Goal: Information Seeking & Learning: Learn about a topic

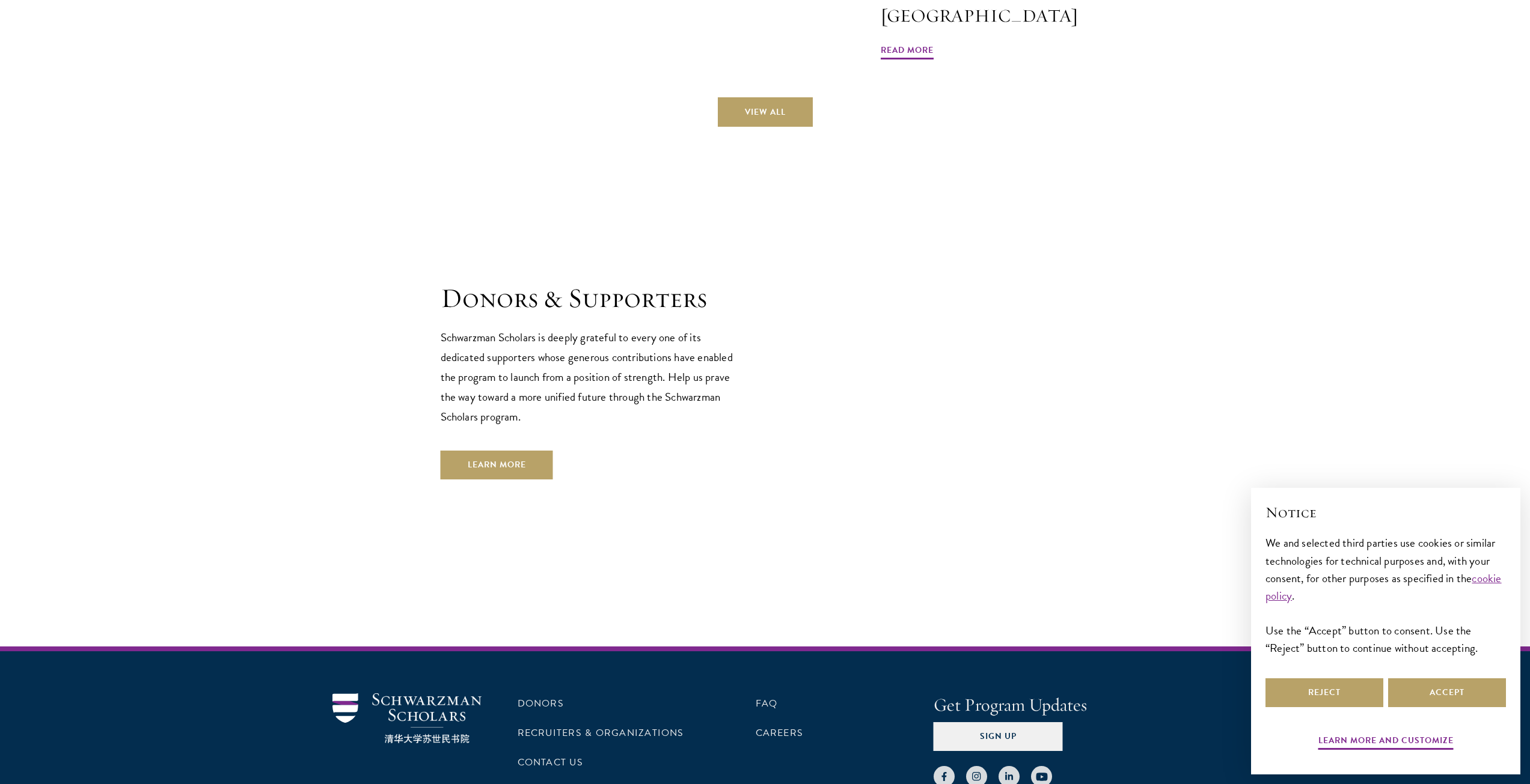
scroll to position [3577, 0]
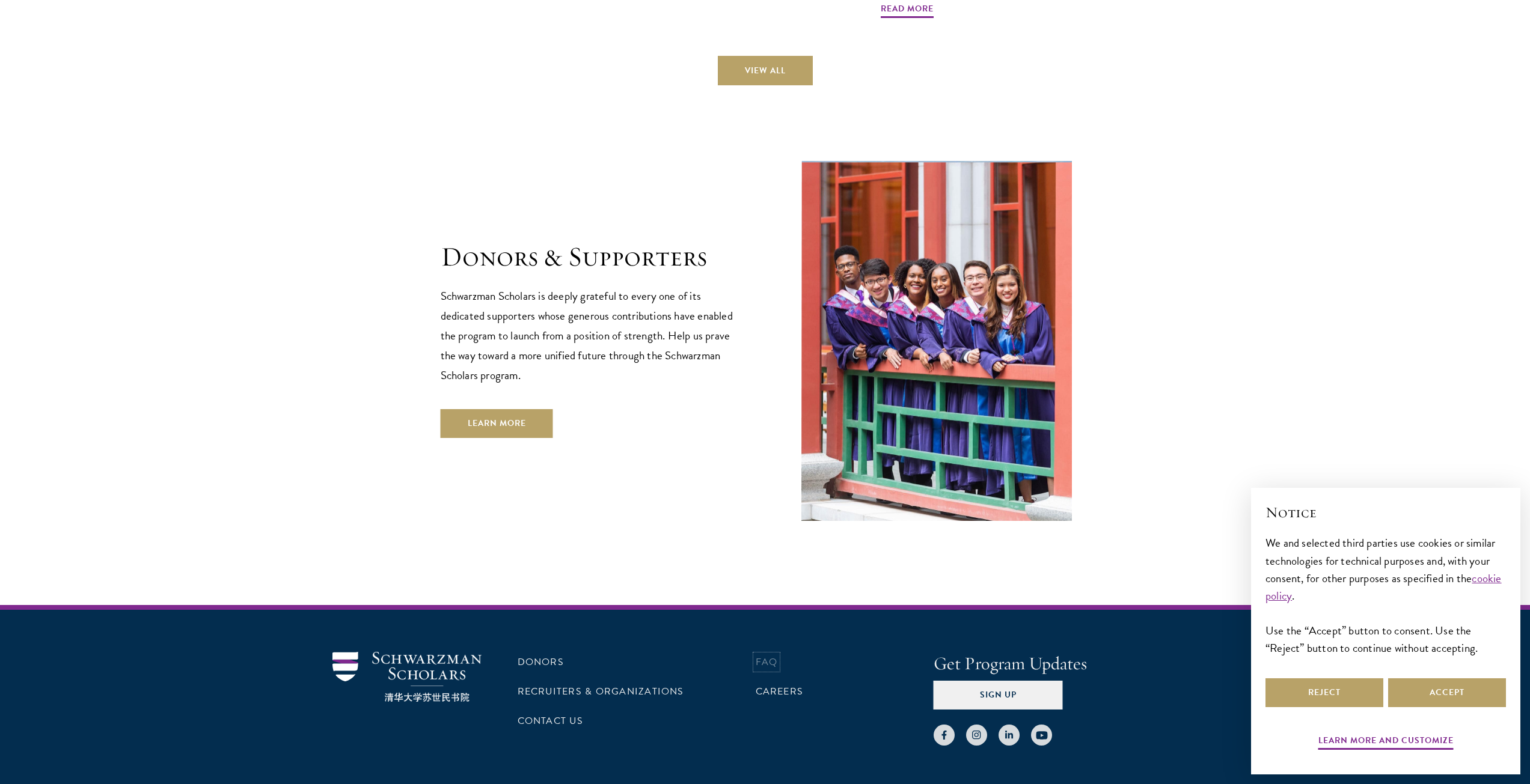
click at [768, 655] on link "FAQ" at bounding box center [767, 662] width 22 height 15
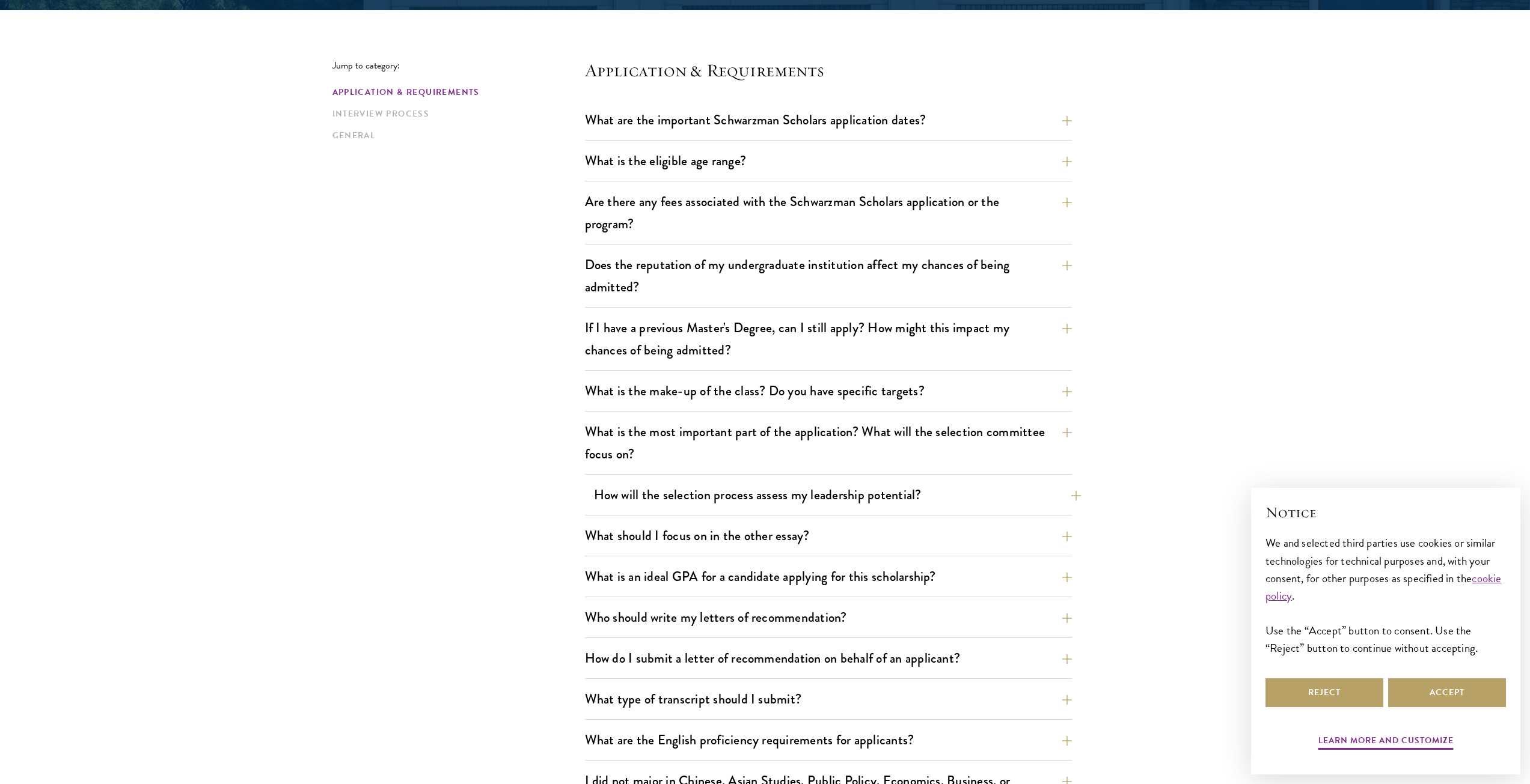
scroll to position [300, 0]
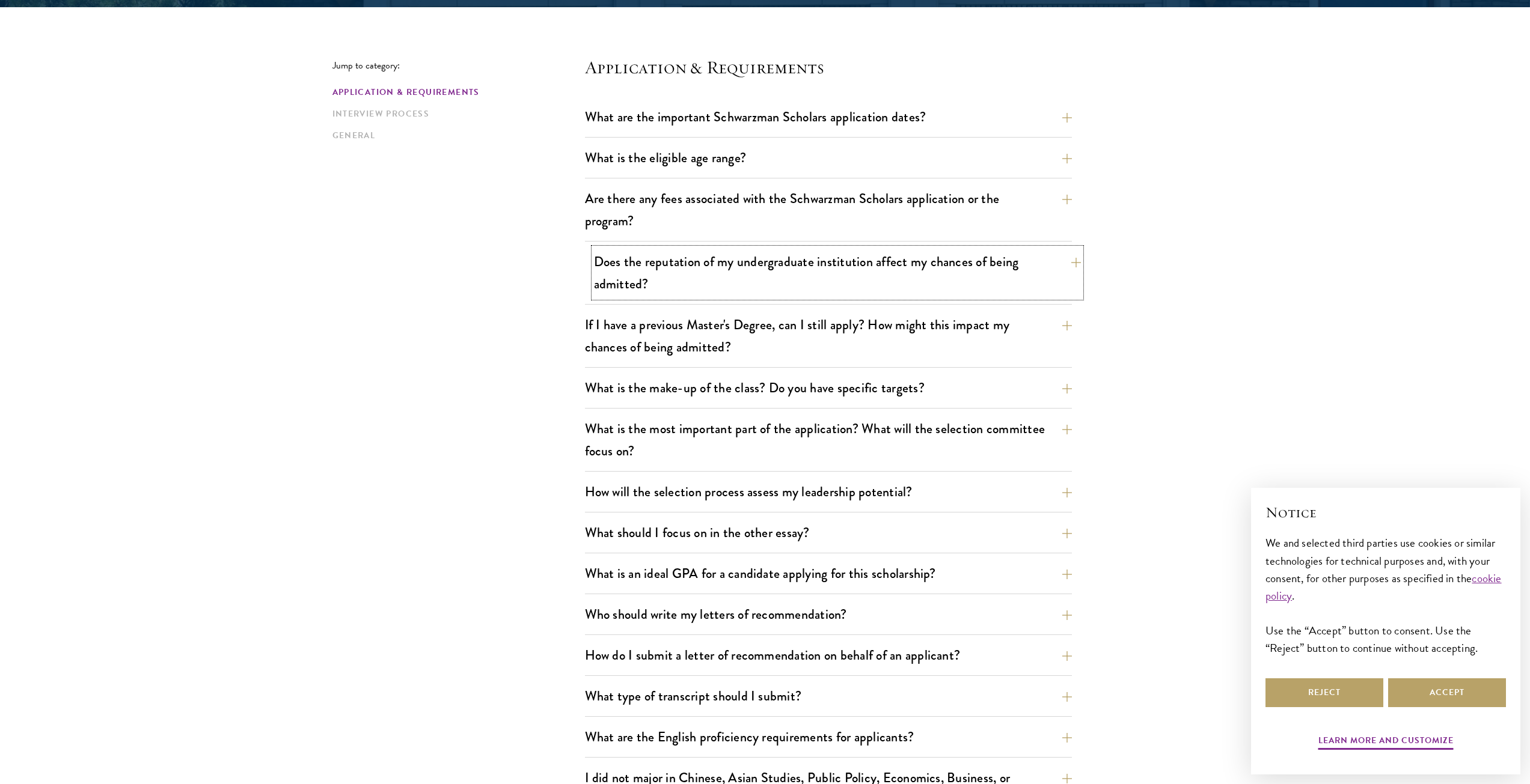
click at [1078, 260] on button "Does the reputation of my undergraduate institution affect my chances of being …" at bounding box center [838, 273] width 487 height 49
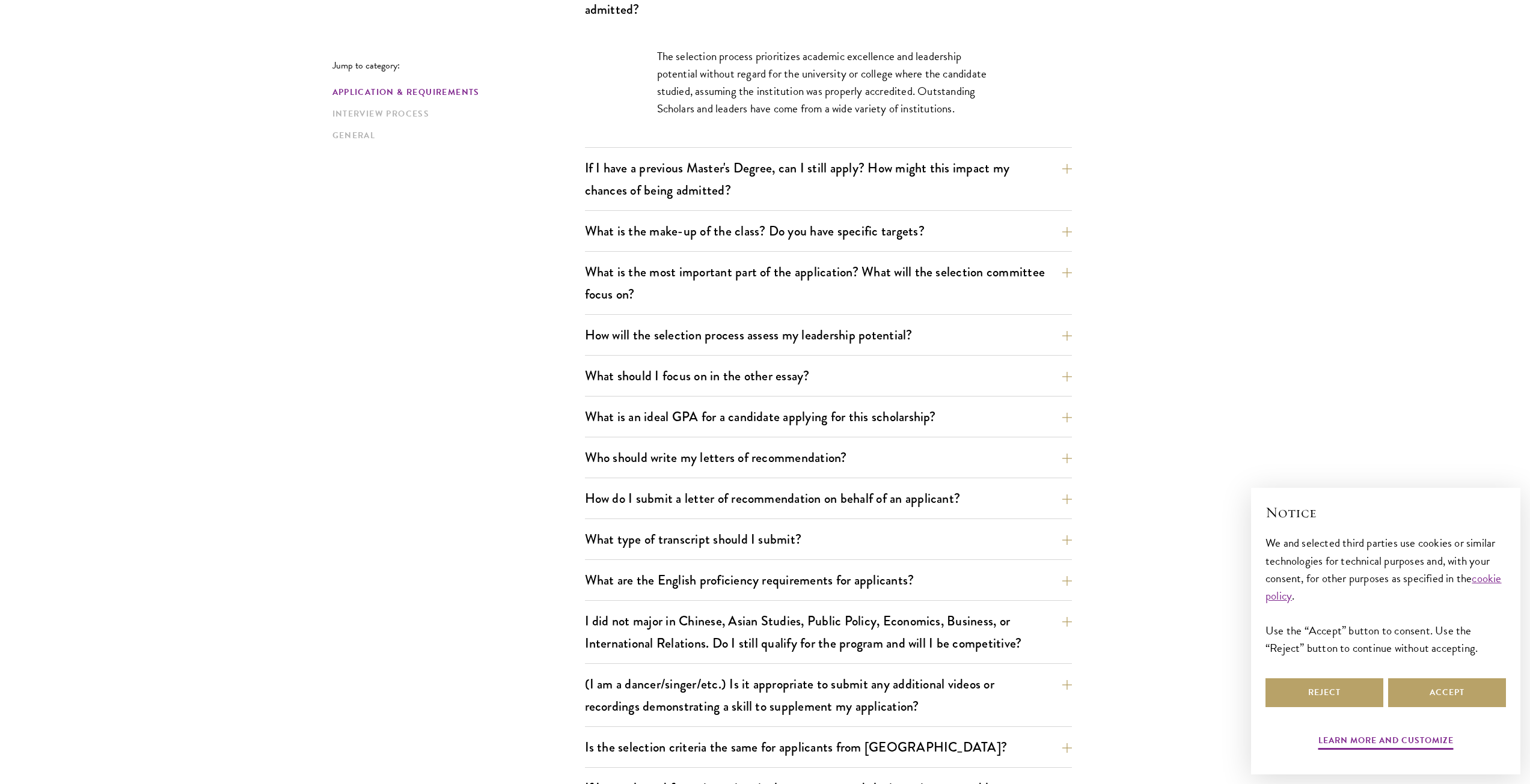
scroll to position [575, 0]
click at [1061, 273] on button "What is the most important part of the application? What will the selection com…" at bounding box center [838, 283] width 487 height 49
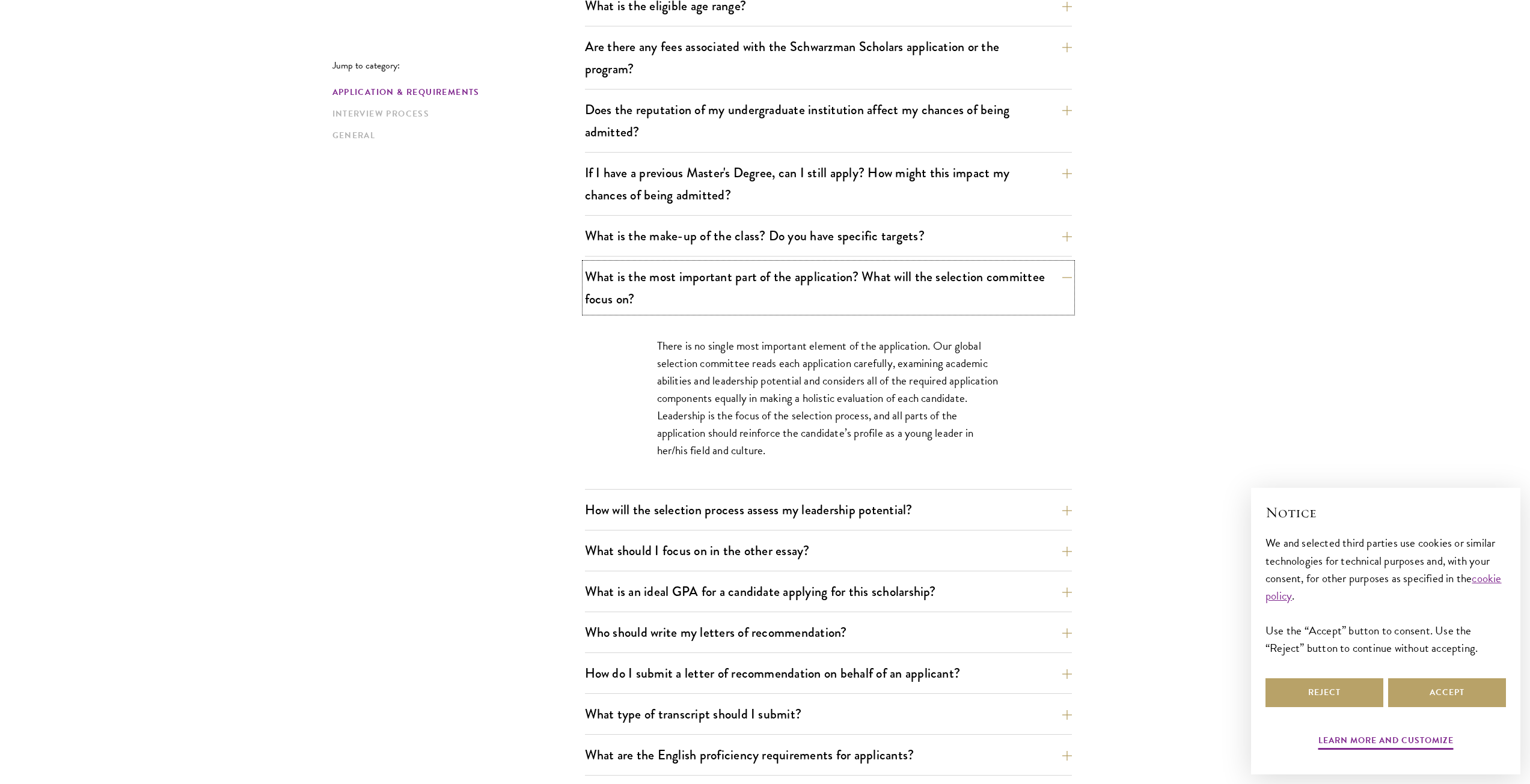
scroll to position [696, 0]
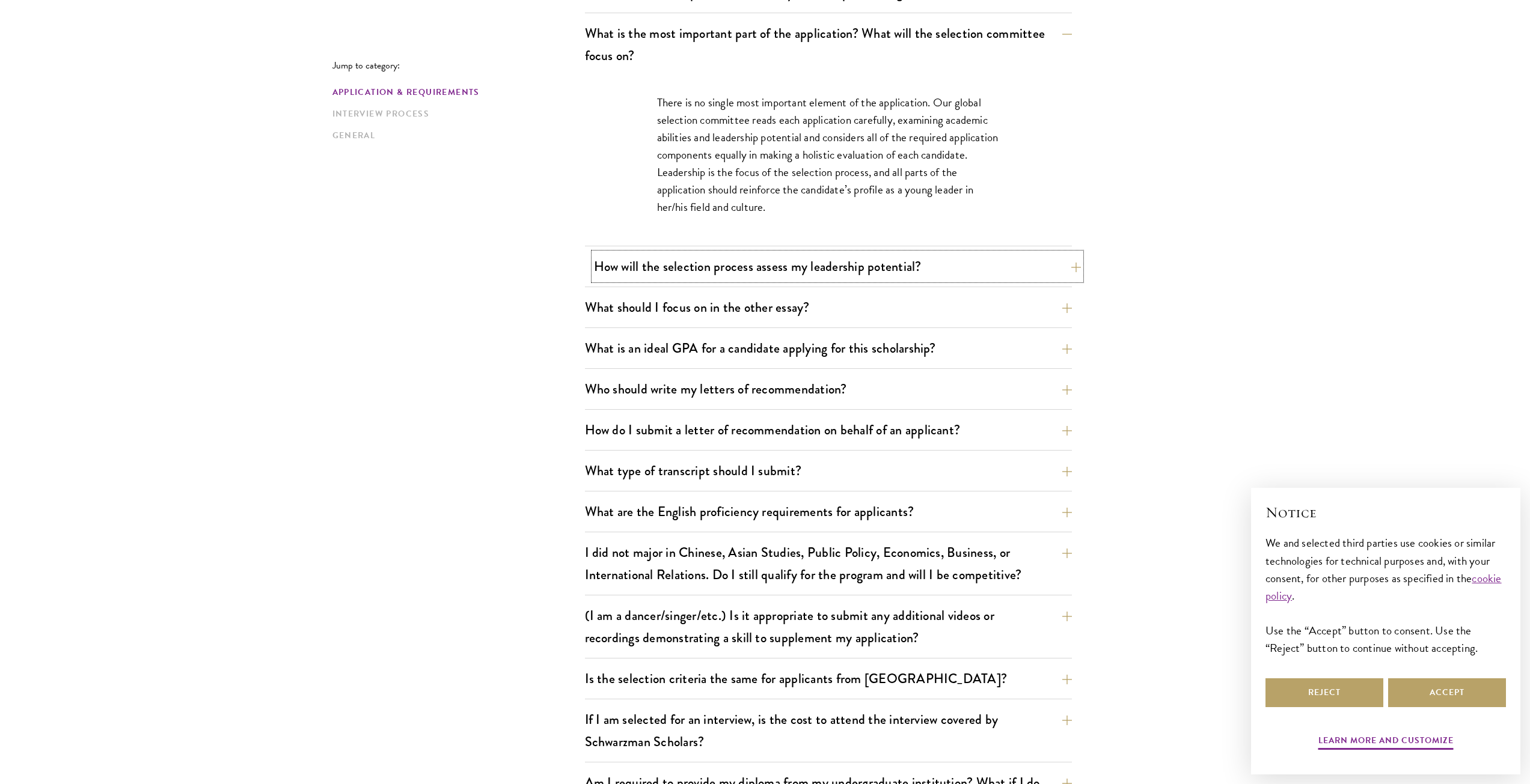
click at [968, 262] on button "How will the selection process assess my leadership potential?" at bounding box center [838, 266] width 487 height 27
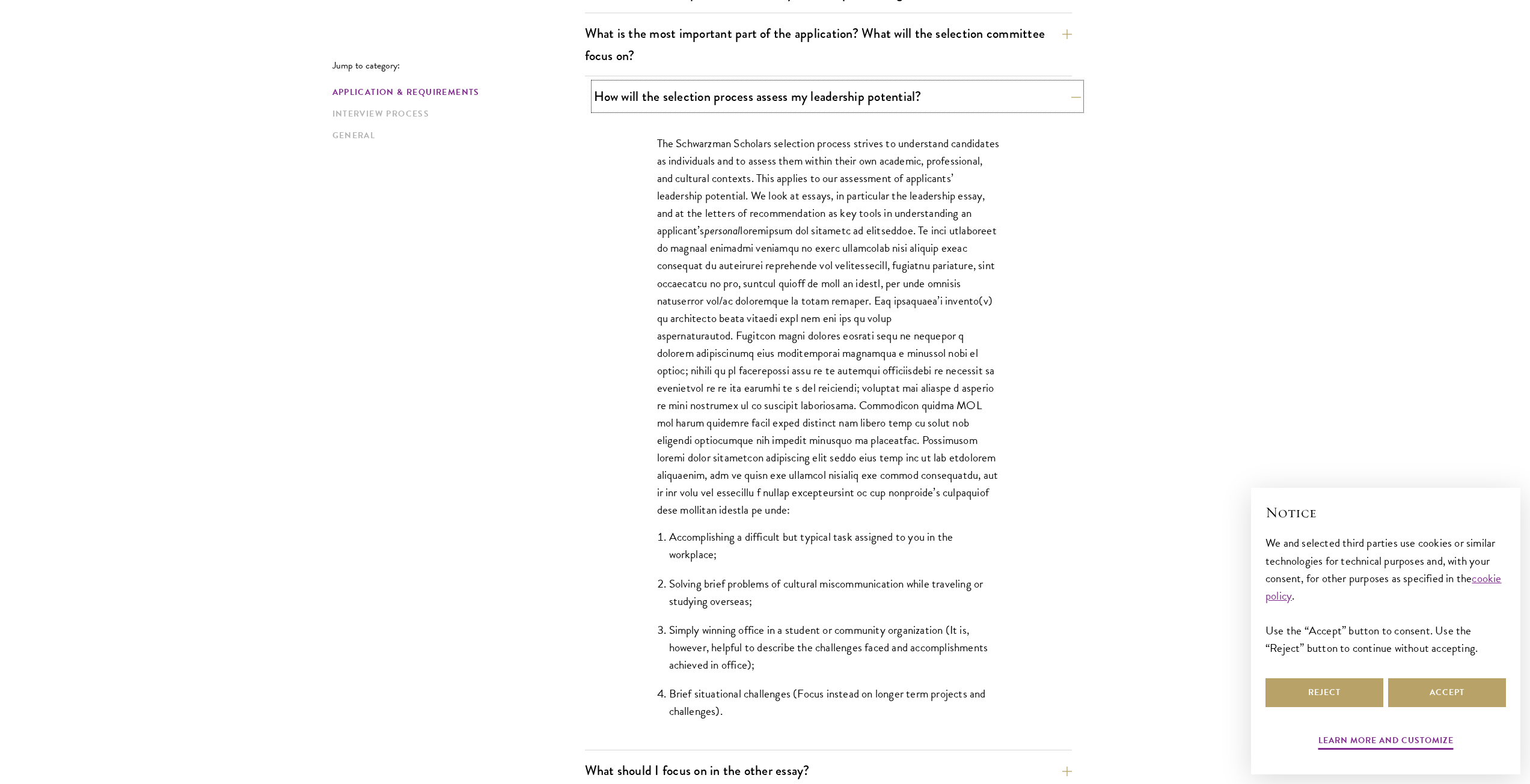
click at [911, 100] on button "How will the selection process assess my leadership potential?" at bounding box center [838, 96] width 487 height 27
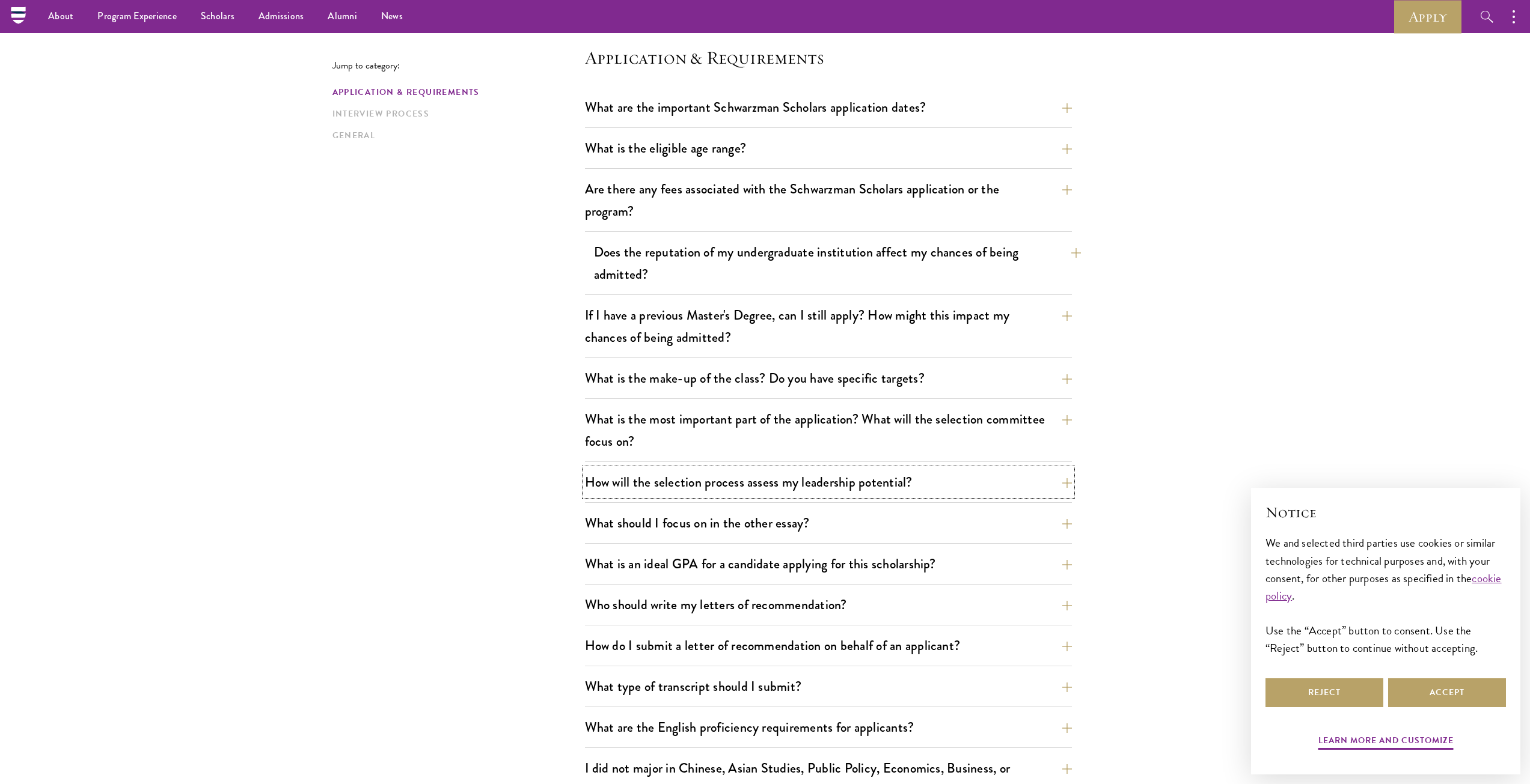
scroll to position [275, 0]
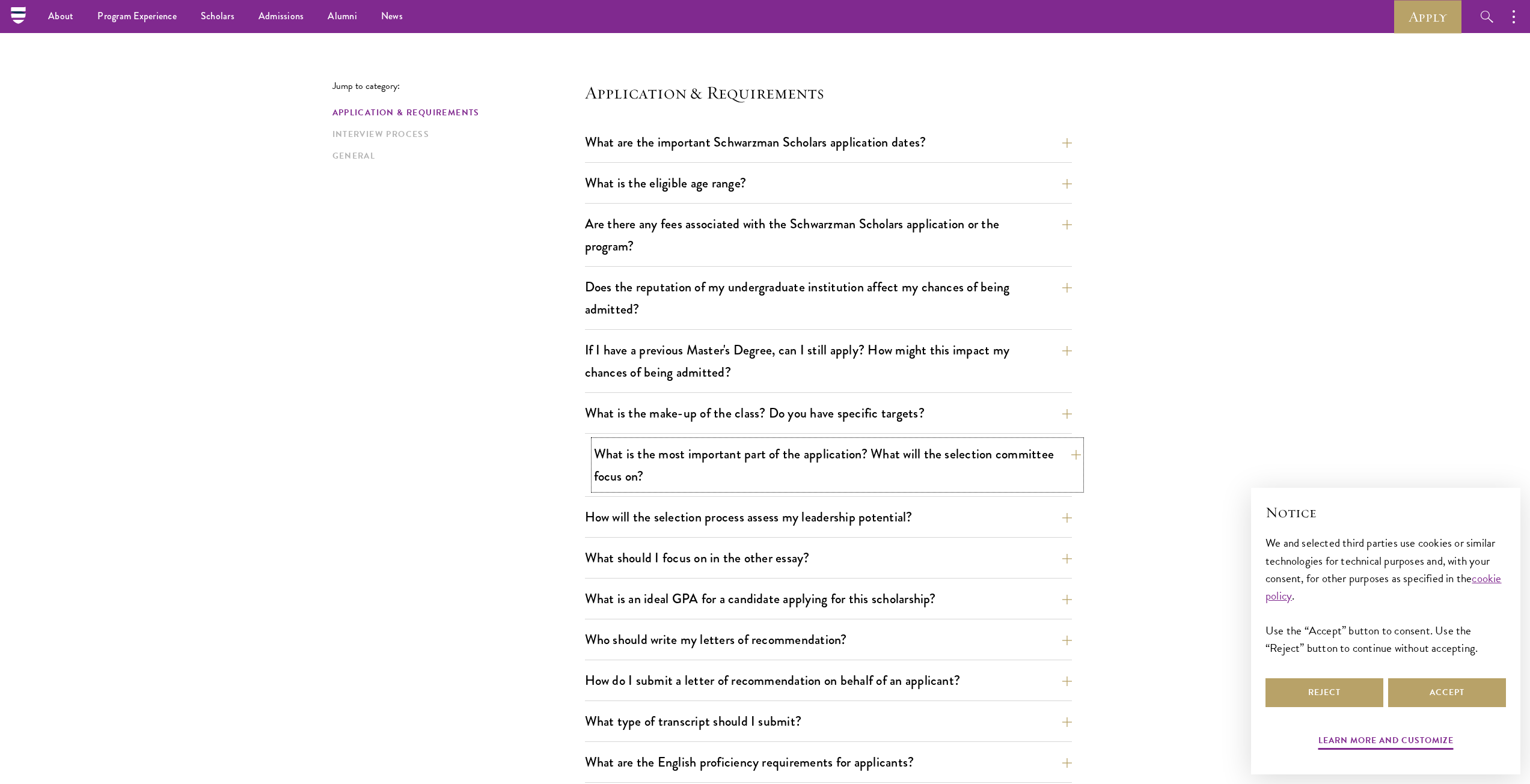
click at [848, 467] on button "What is the most important part of the application? What will the selection com…" at bounding box center [838, 465] width 487 height 49
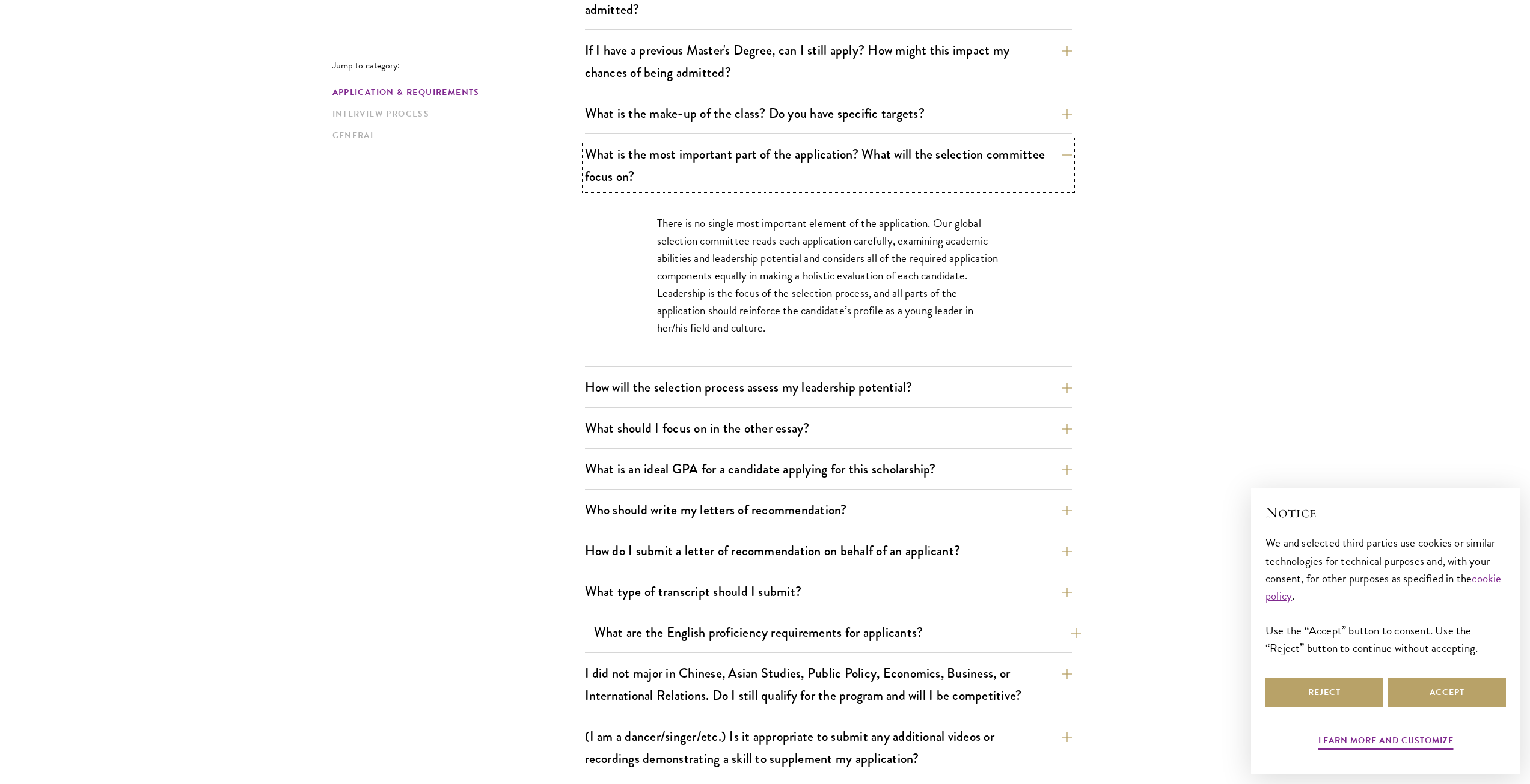
scroll to position [575, 0]
click at [772, 511] on button "Who should write my letters of recommendation?" at bounding box center [838, 509] width 487 height 27
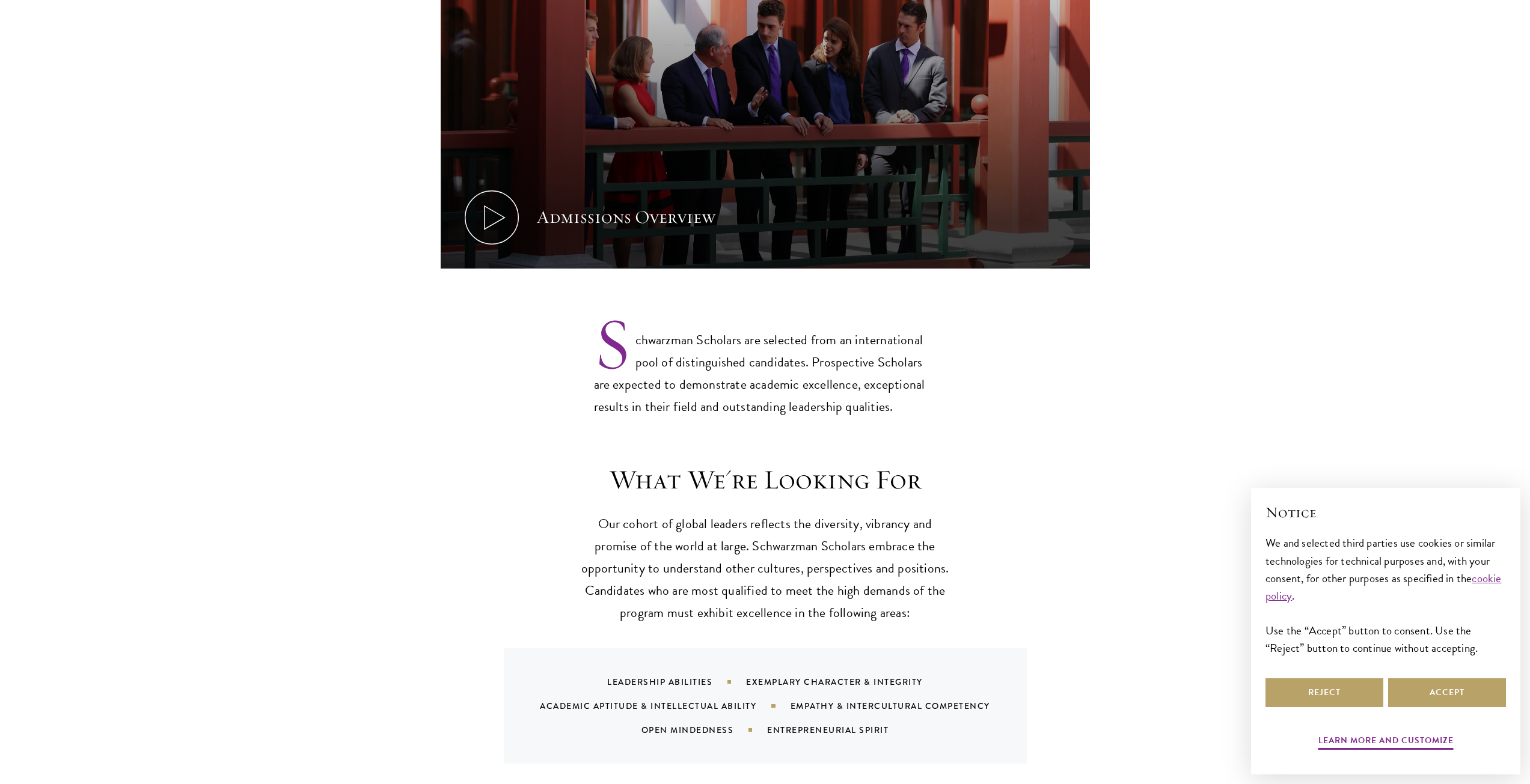
scroll to position [901, 0]
